Goal: Task Accomplishment & Management: Use online tool/utility

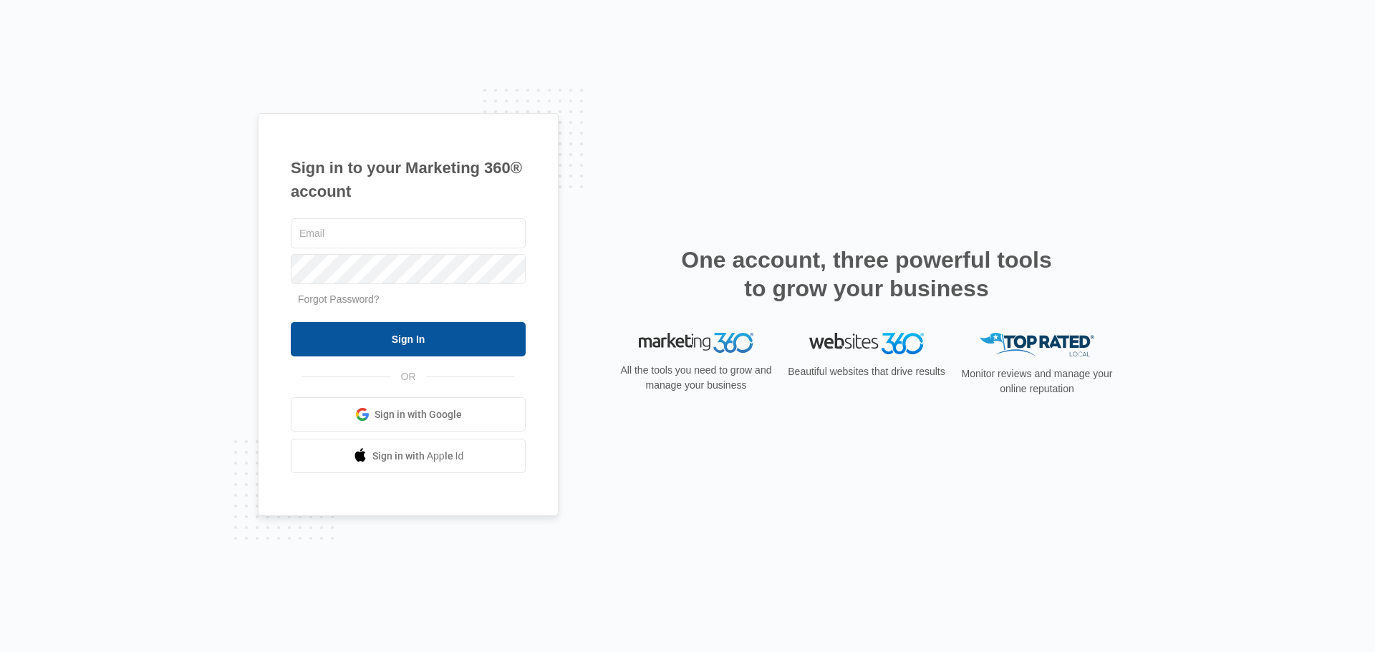
type input "[EMAIL_ADDRESS][DOMAIN_NAME]"
click at [428, 337] on input "Sign In" at bounding box center [408, 339] width 235 height 34
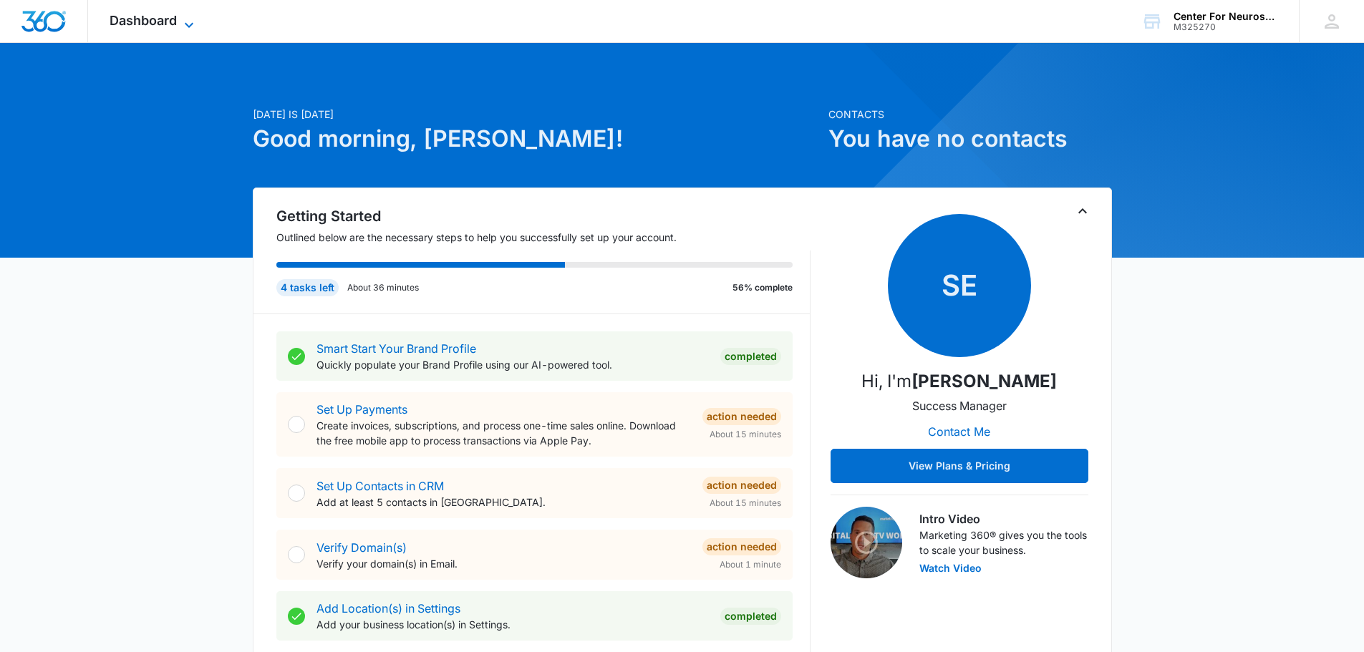
click at [184, 21] on icon at bounding box center [188, 24] width 17 height 17
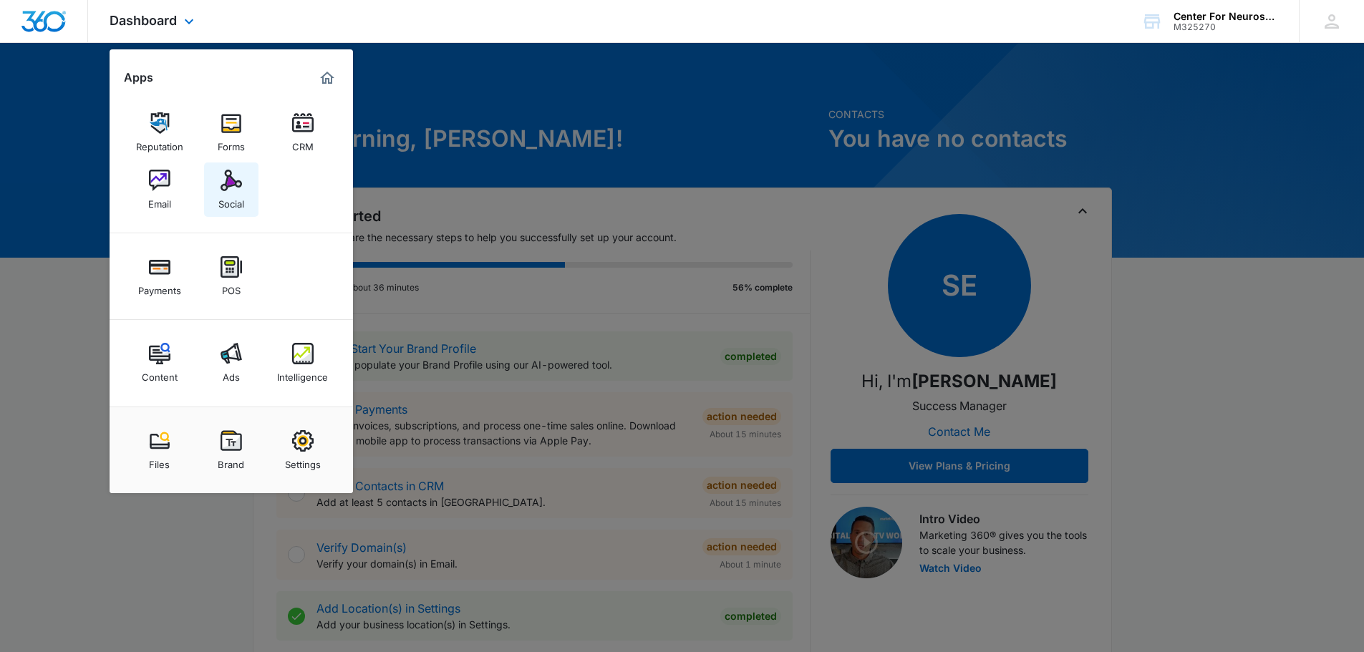
click at [233, 193] on div "Social" at bounding box center [231, 200] width 26 height 19
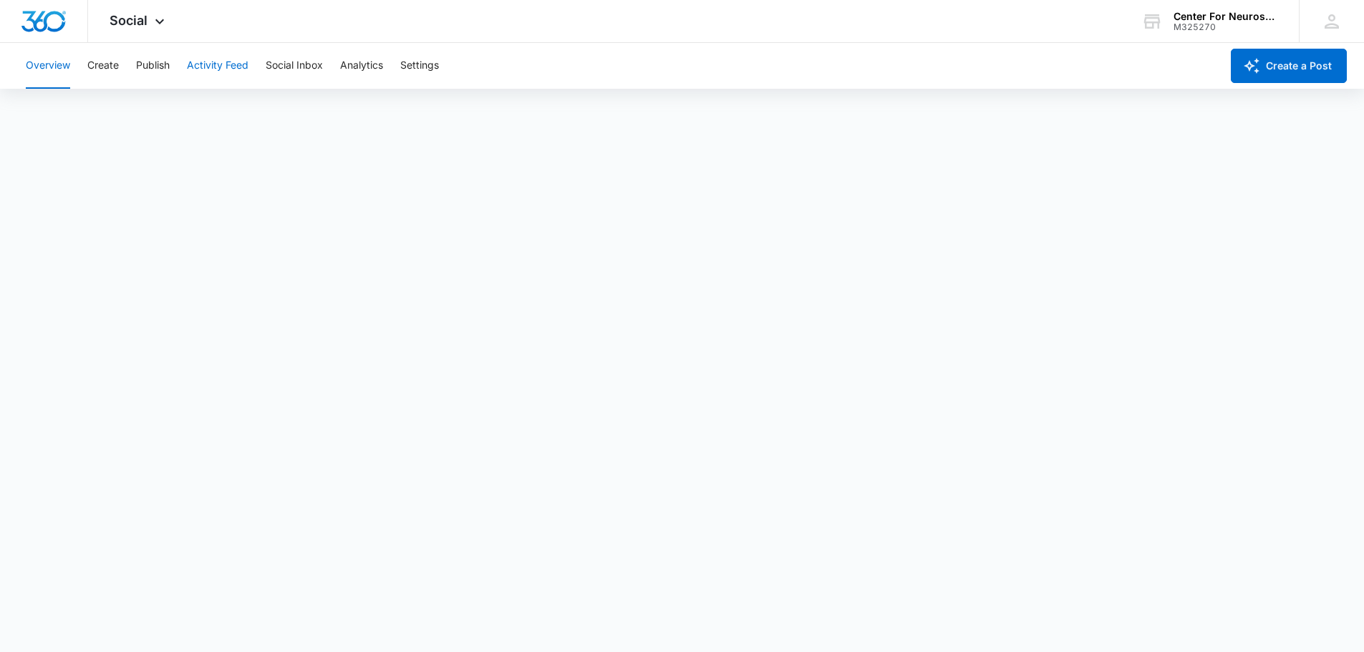
click at [205, 64] on button "Activity Feed" at bounding box center [218, 66] width 62 height 46
click at [153, 15] on div "Social Apps Reputation Forms CRM Email Social Payments POS Content Ads Intellig…" at bounding box center [139, 21] width 102 height 42
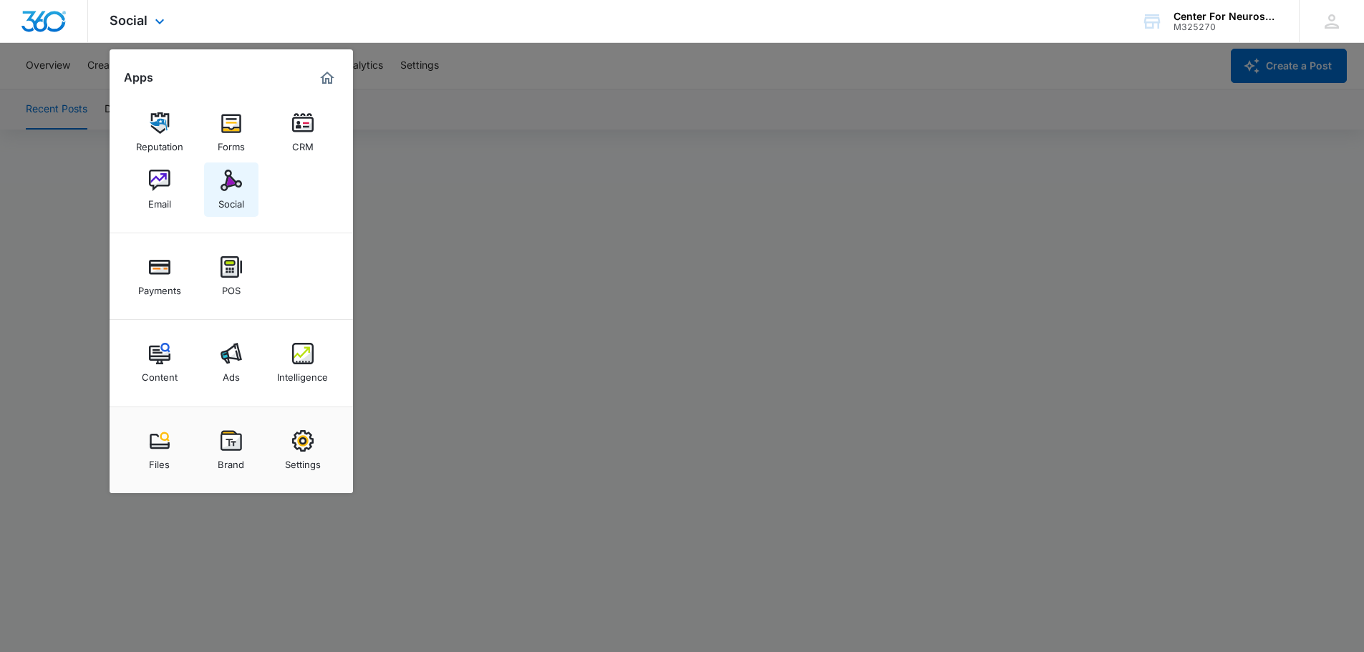
click at [221, 188] on img at bounding box center [231, 180] width 21 height 21
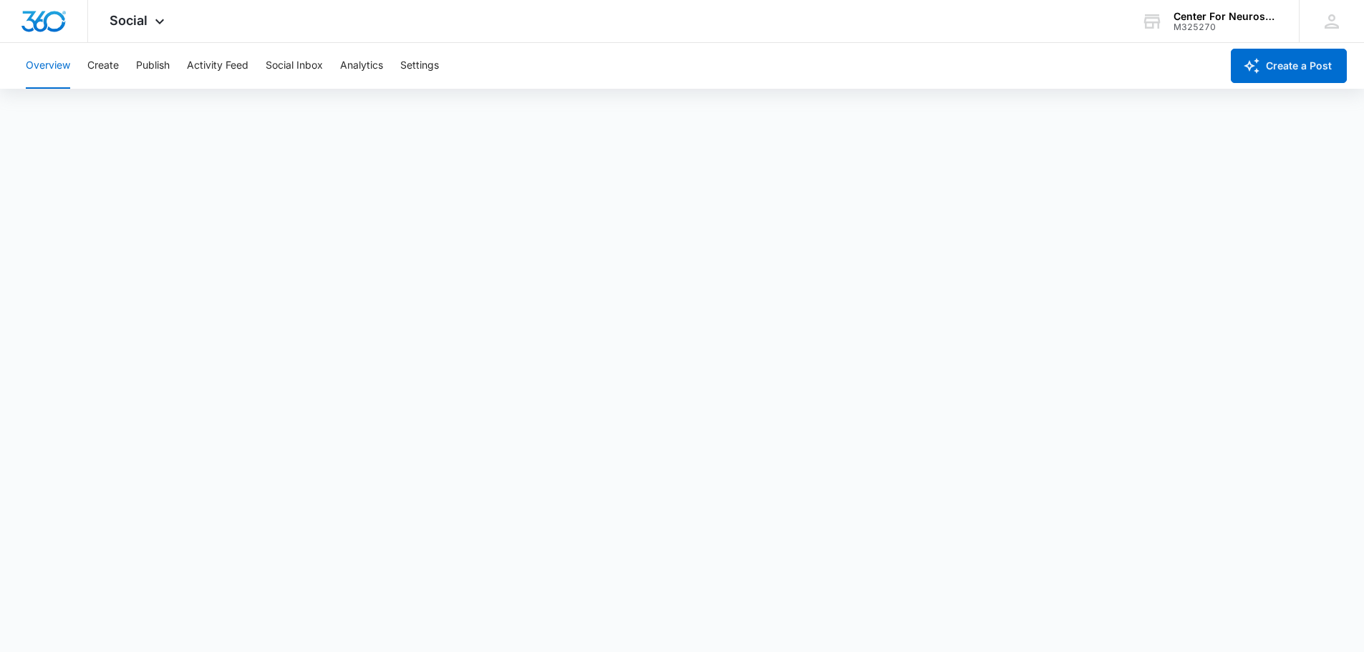
click at [48, 64] on button "Overview" at bounding box center [48, 66] width 44 height 46
click at [292, 61] on button "Social Inbox" at bounding box center [294, 66] width 57 height 46
click at [411, 63] on button "Settings" at bounding box center [419, 66] width 39 height 46
